Goal: Task Accomplishment & Management: Manage account settings

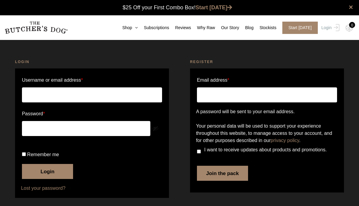
click at [125, 94] on input "Username or email address *" at bounding box center [92, 94] width 140 height 15
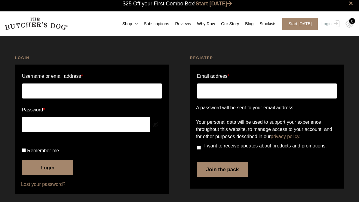
scroll to position [0, 0]
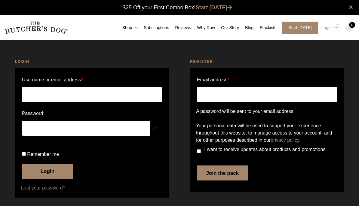
click at [26, 156] on input "Remember me" at bounding box center [24, 154] width 4 height 4
checkbox input "true"
click at [77, 93] on input "Username or email address *" at bounding box center [92, 94] width 140 height 15
type input "tinanorthcott@gmail.com"
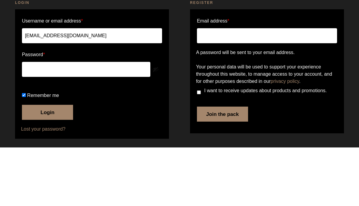
scroll to position [28, 0]
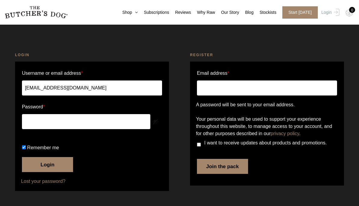
click at [65, 163] on button "Login" at bounding box center [47, 164] width 51 height 15
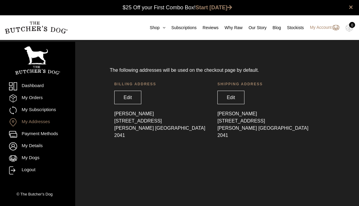
click at [44, 110] on link "My Subscriptions" at bounding box center [37, 110] width 57 height 8
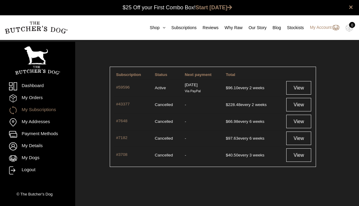
click at [301, 86] on link "View" at bounding box center [298, 88] width 25 height 14
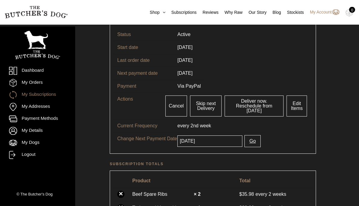
scroll to position [41, 0]
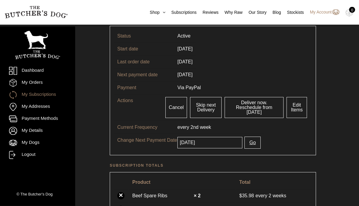
click at [304, 104] on link "Edit Items" at bounding box center [296, 107] width 20 height 21
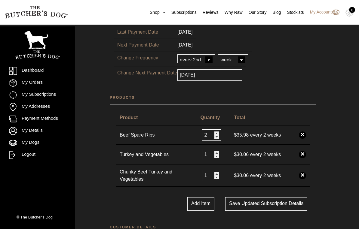
scroll to position [72, 0]
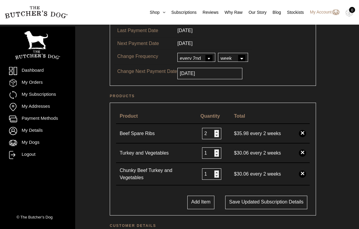
click at [210, 138] on input "2" at bounding box center [211, 133] width 19 height 11
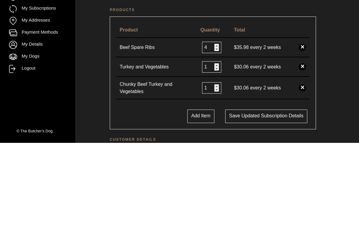
scroll to position [158, 0]
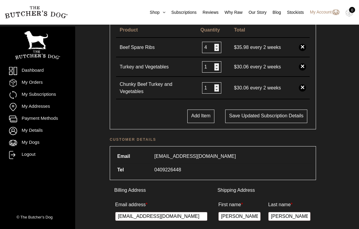
type input "4"
click at [259, 119] on button "Save updated subscription details" at bounding box center [266, 117] width 82 height 14
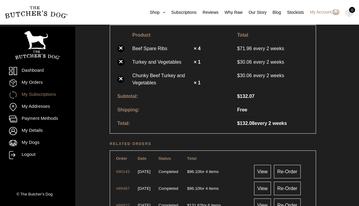
scroll to position [204, 0]
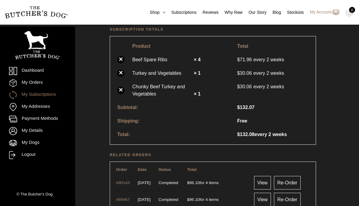
click at [195, 91] on strong "× 1" at bounding box center [196, 93] width 7 height 5
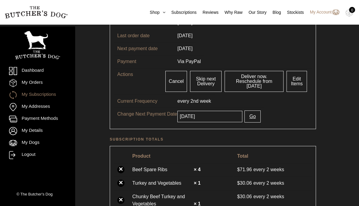
scroll to position [94, 0]
click at [298, 82] on link "Edit Items" at bounding box center [296, 81] width 20 height 21
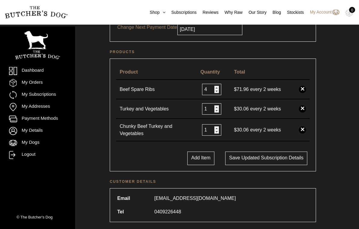
click at [210, 130] on input "1" at bounding box center [211, 129] width 19 height 11
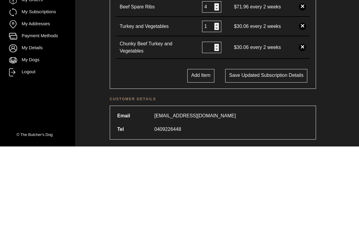
type input "2"
type input "1"
click at [196, 152] on button "Add Item" at bounding box center [200, 159] width 27 height 14
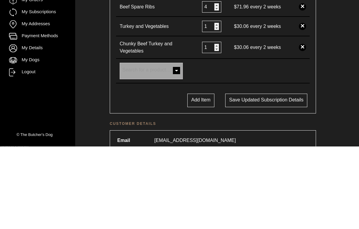
scroll to position [199, 0]
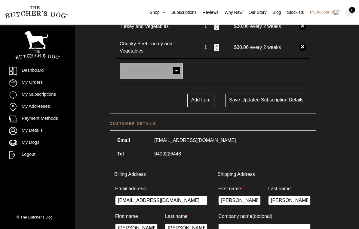
click at [176, 75] on span at bounding box center [176, 71] width 12 height 12
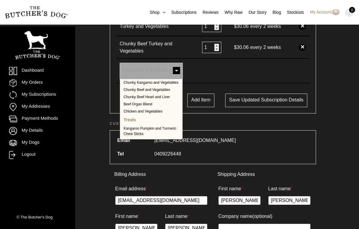
scroll to position [148, 0]
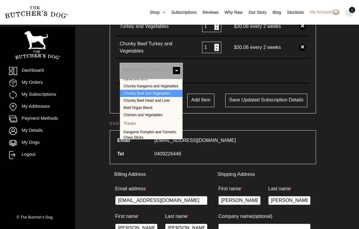
select select "238"
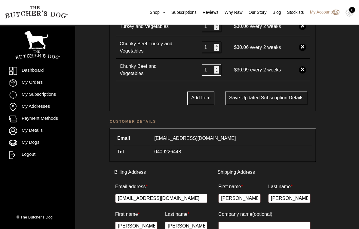
click at [266, 96] on button "Save updated subscription details" at bounding box center [266, 99] width 82 height 14
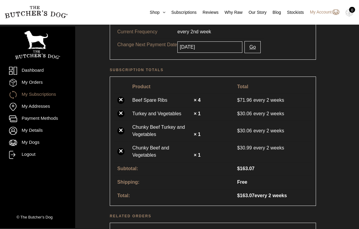
scroll to position [164, 0]
